Goal: Complete application form

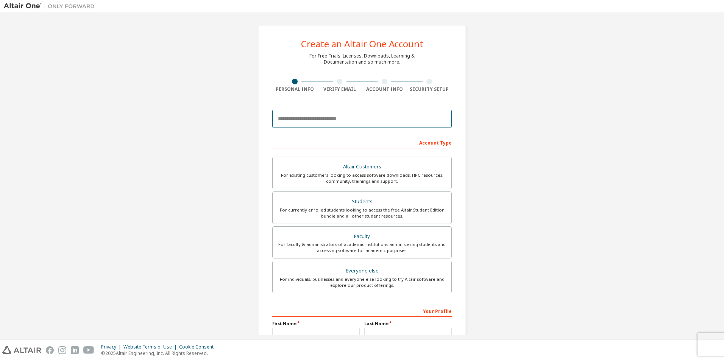
click at [326, 120] on input "email" at bounding box center [362, 119] width 180 height 18
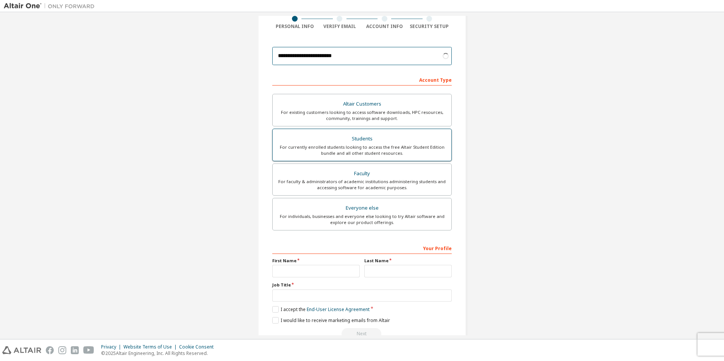
scroll to position [76, 0]
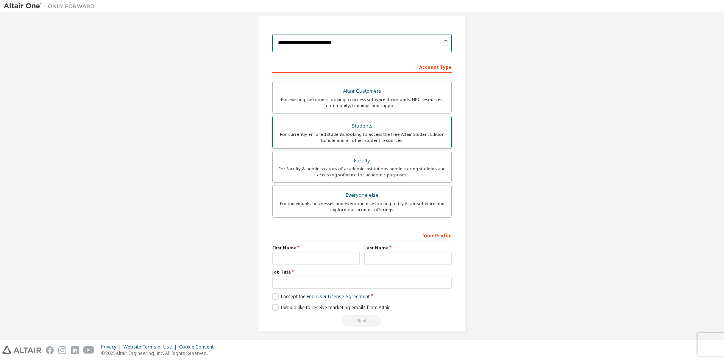
type input "**********"
click at [370, 130] on div "Students" at bounding box center [362, 126] width 170 height 11
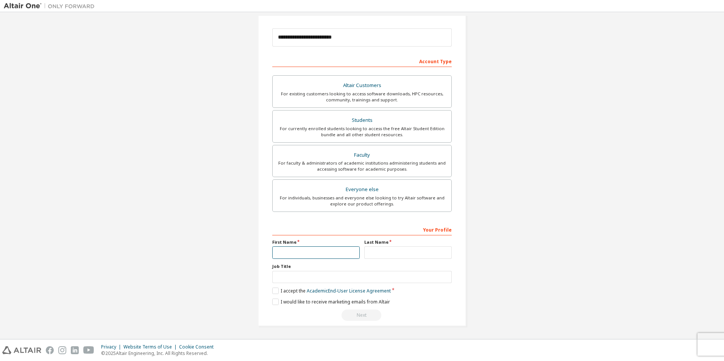
click at [309, 256] on input "text" at bounding box center [315, 253] width 87 height 12
type input "********"
click at [381, 251] on input "text" at bounding box center [407, 253] width 87 height 12
type input "******"
click at [289, 278] on input "text" at bounding box center [362, 277] width 180 height 12
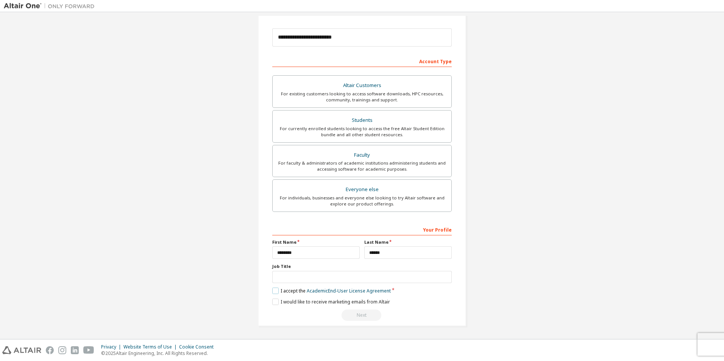
click at [275, 292] on label "I accept the Academic End-User License Agreement" at bounding box center [331, 291] width 119 height 6
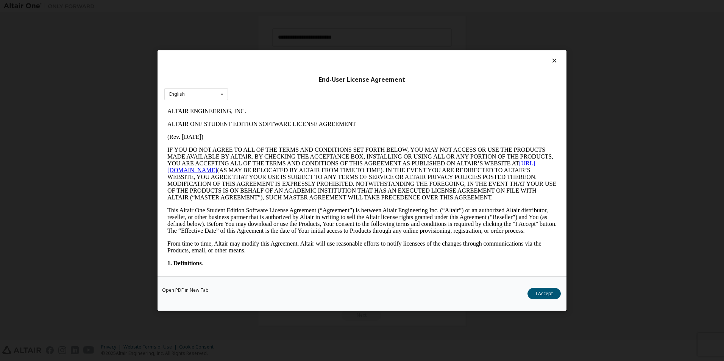
scroll to position [0, 0]
click at [539, 297] on button "I Accept" at bounding box center [544, 293] width 33 height 11
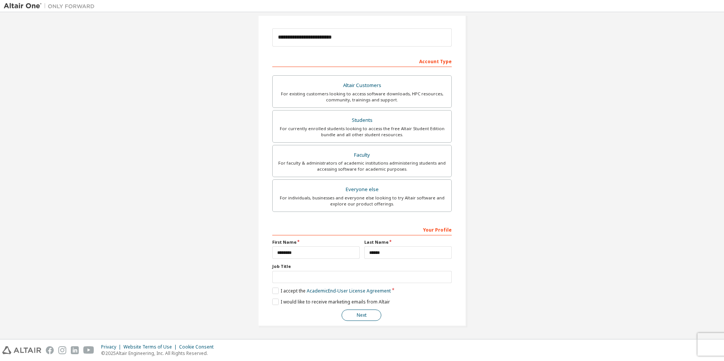
click at [359, 314] on button "Next" at bounding box center [362, 315] width 40 height 11
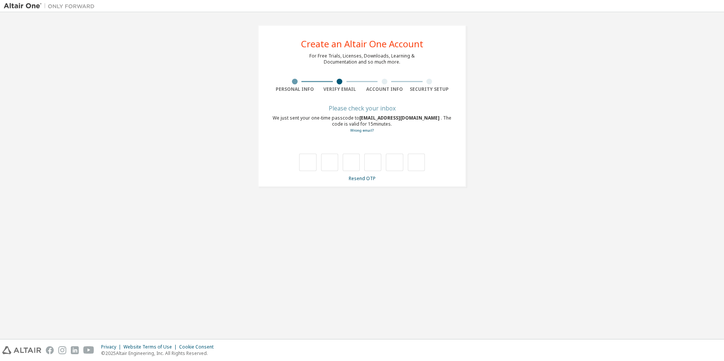
type input "*"
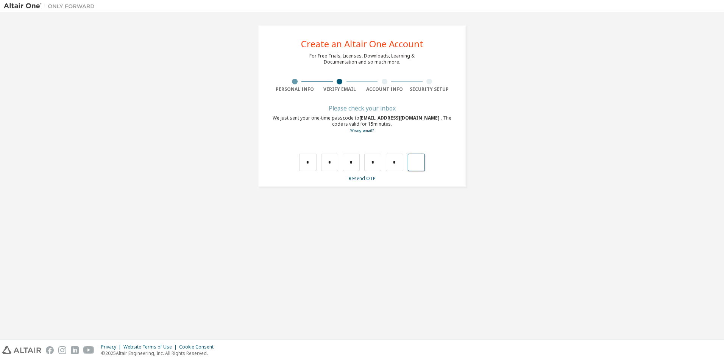
type input "*"
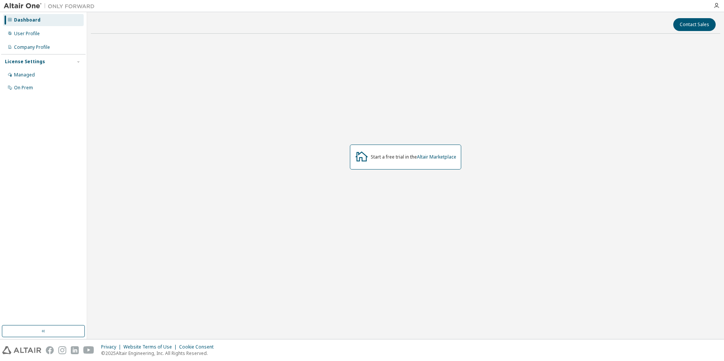
click at [414, 163] on div "Start a free trial in the Altair Marketplace" at bounding box center [405, 157] width 111 height 25
click at [440, 156] on link "Altair Marketplace" at bounding box center [436, 157] width 39 height 6
